Goal: Task Accomplishment & Management: Use online tool/utility

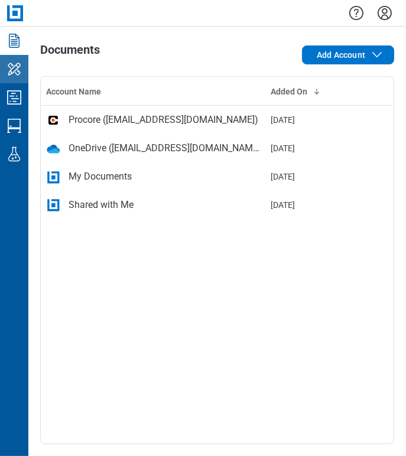
click at [24, 78] on link "My Workspace" at bounding box center [14, 69] width 28 height 28
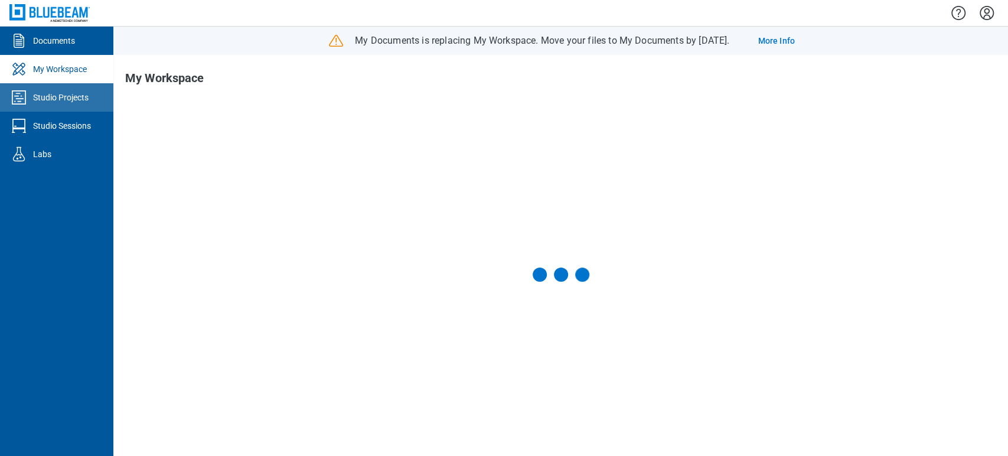
click at [64, 102] on div "Studio Projects" at bounding box center [61, 98] width 56 height 12
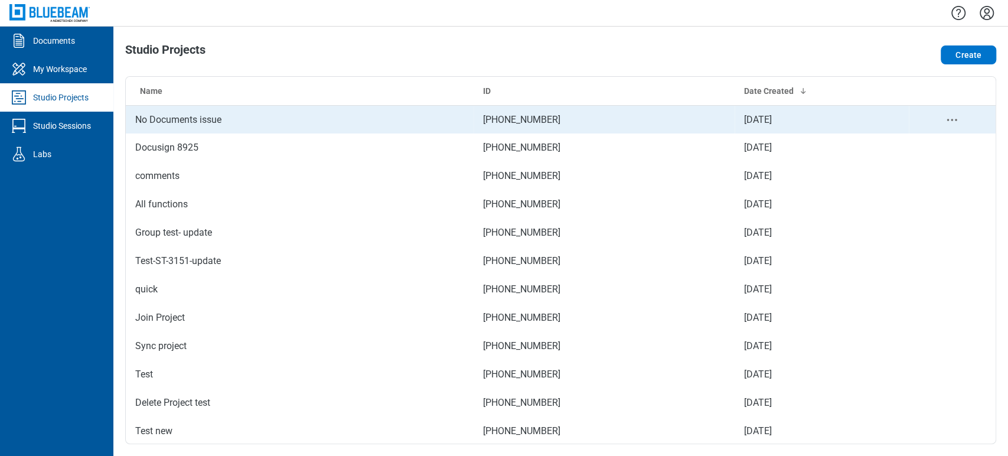
click at [159, 116] on td "No Documents issue" at bounding box center [300, 119] width 348 height 28
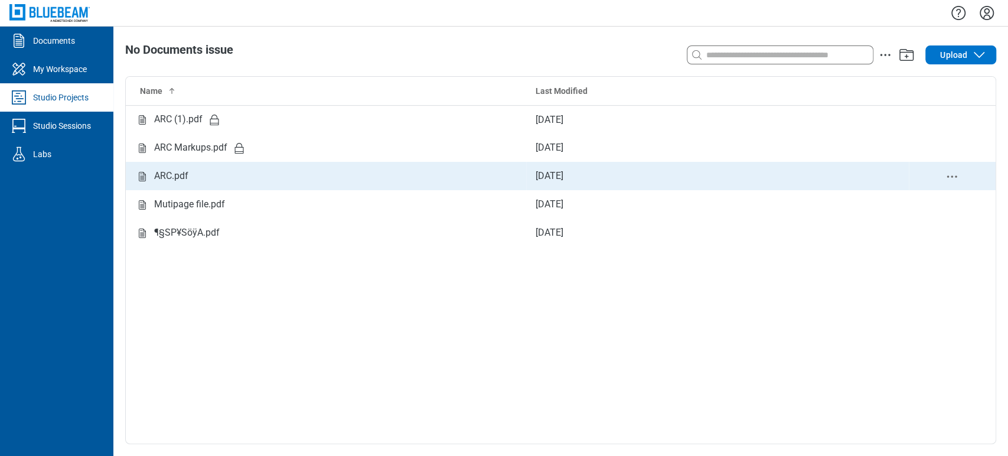
click at [209, 174] on div "ARC.pdf" at bounding box center [326, 176] width 382 height 15
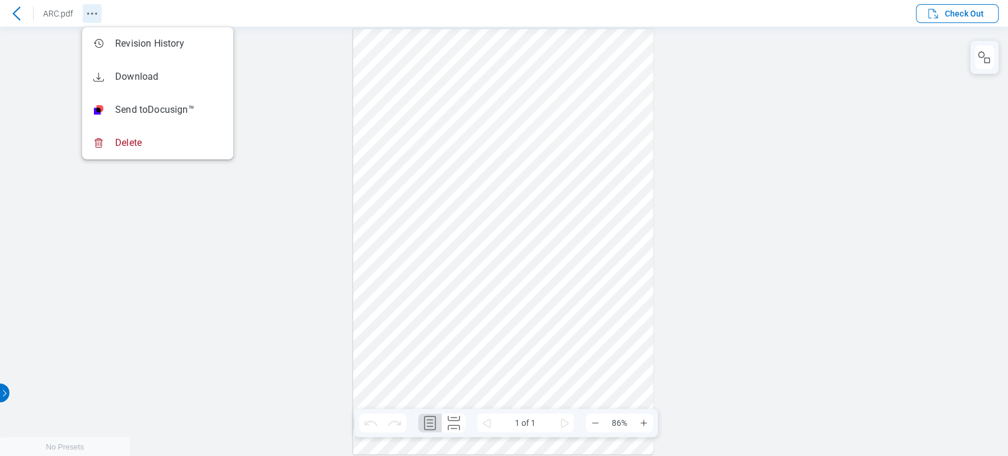
click at [97, 10] on icon "Revision History" at bounding box center [92, 13] width 14 height 14
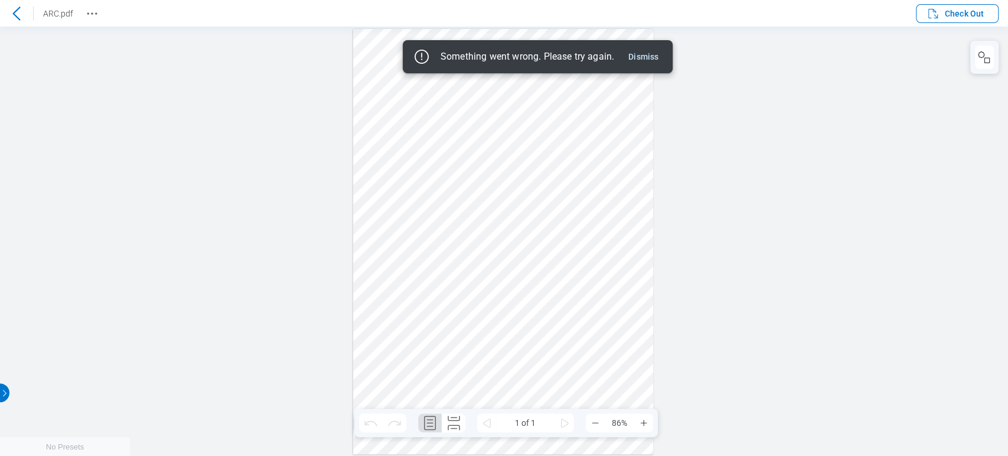
click at [405, 67] on div "Something went wrong. Please try again. Dismiss" at bounding box center [538, 56] width 270 height 33
click at [405, 51] on button "Dismiss" at bounding box center [644, 57] width 40 height 14
